Goal: Entertainment & Leisure: Browse casually

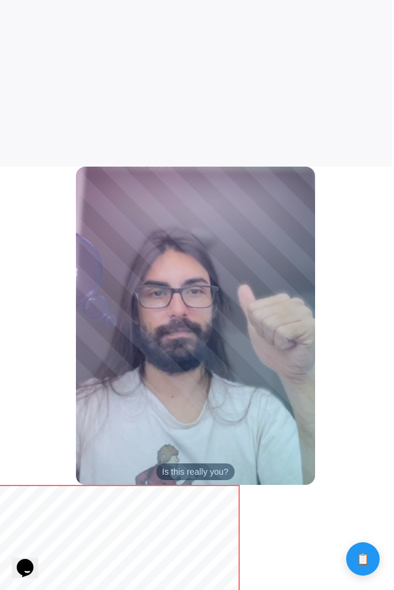
scroll to position [0, 2]
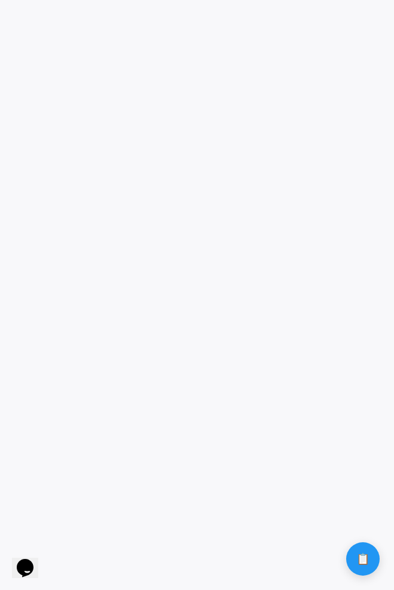
scroll to position [2278, 0]
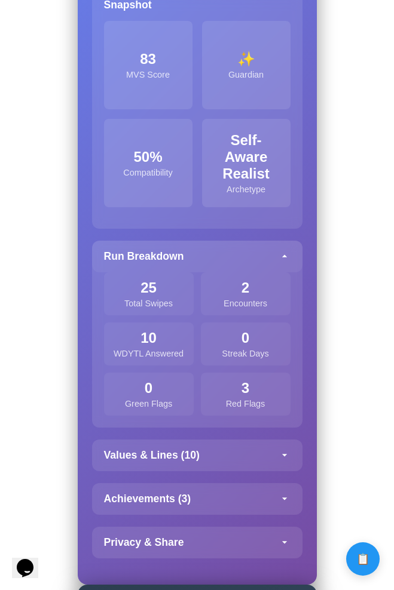
click at [285, 259] on icon at bounding box center [284, 256] width 12 height 12
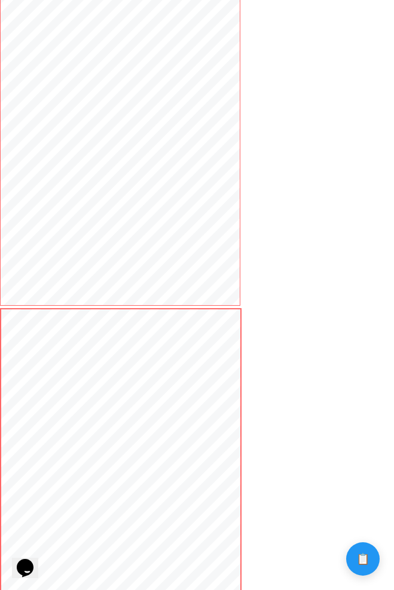
scroll to position [3340, 0]
